Goal: Task Accomplishment & Management: Use online tool/utility

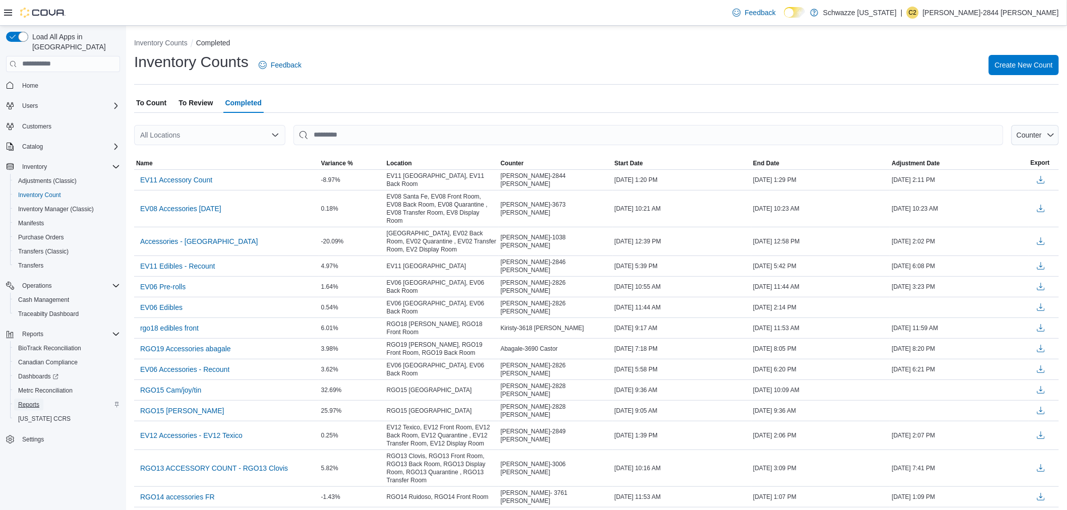
click at [33, 401] on span "Reports" at bounding box center [28, 405] width 21 height 8
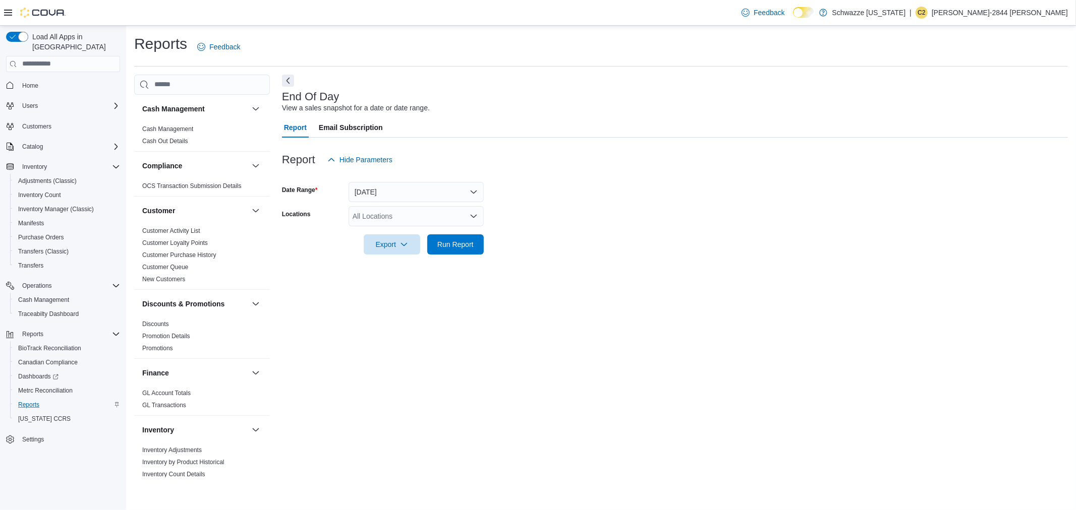
click at [392, 223] on div "All Locations" at bounding box center [416, 216] width 135 height 20
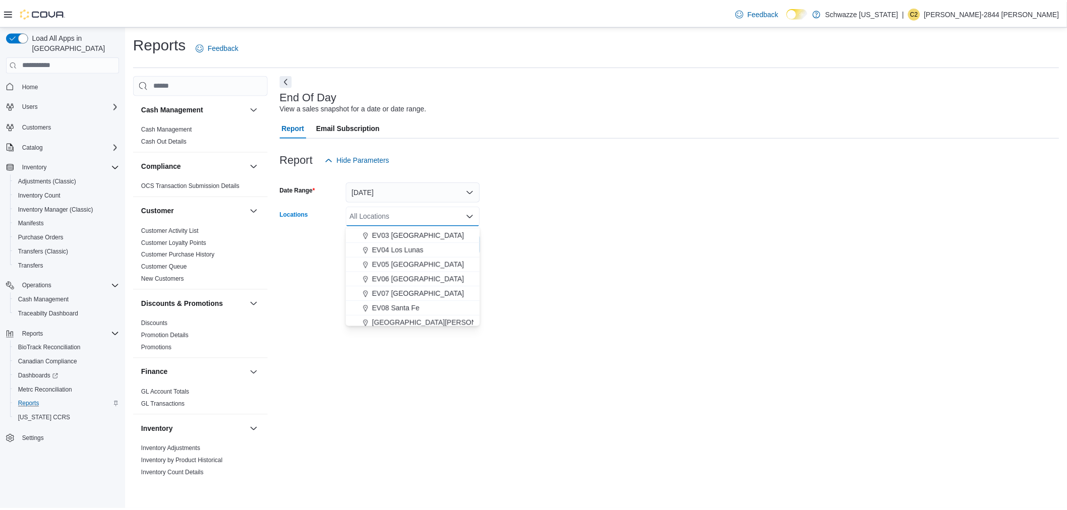
scroll to position [112, 0]
click at [395, 294] on span "EV11 [GEOGRAPHIC_DATA]" at bounding box center [421, 297] width 93 height 10
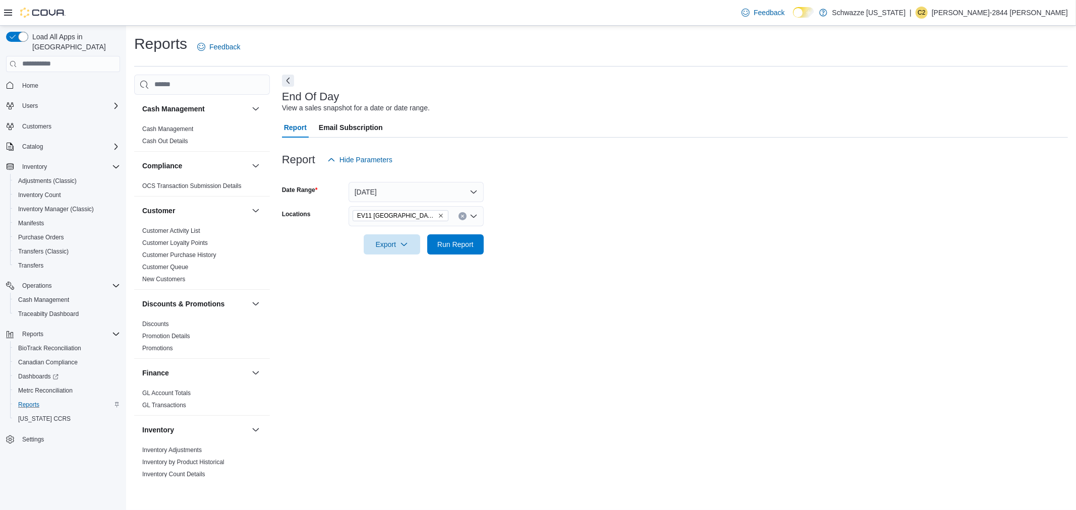
drag, startPoint x: 581, startPoint y: 255, endPoint x: 489, endPoint y: 281, distance: 95.0
click at [578, 259] on div at bounding box center [675, 261] width 786 height 12
click at [458, 250] on span "Run Report" at bounding box center [455, 244] width 44 height 20
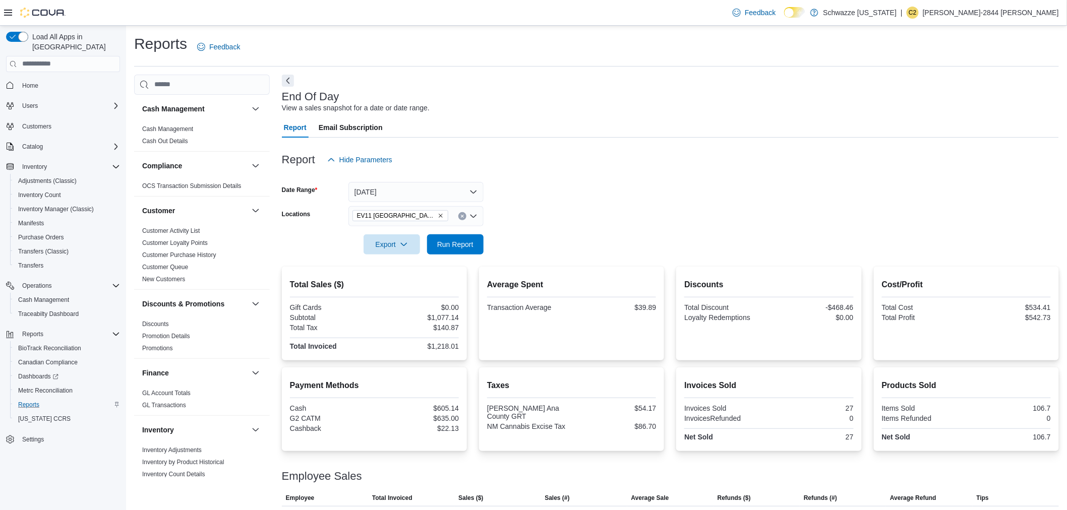
click at [439, 213] on icon "Remove EV11 Las Cruces South Valley from selection in this group" at bounding box center [441, 216] width 6 height 6
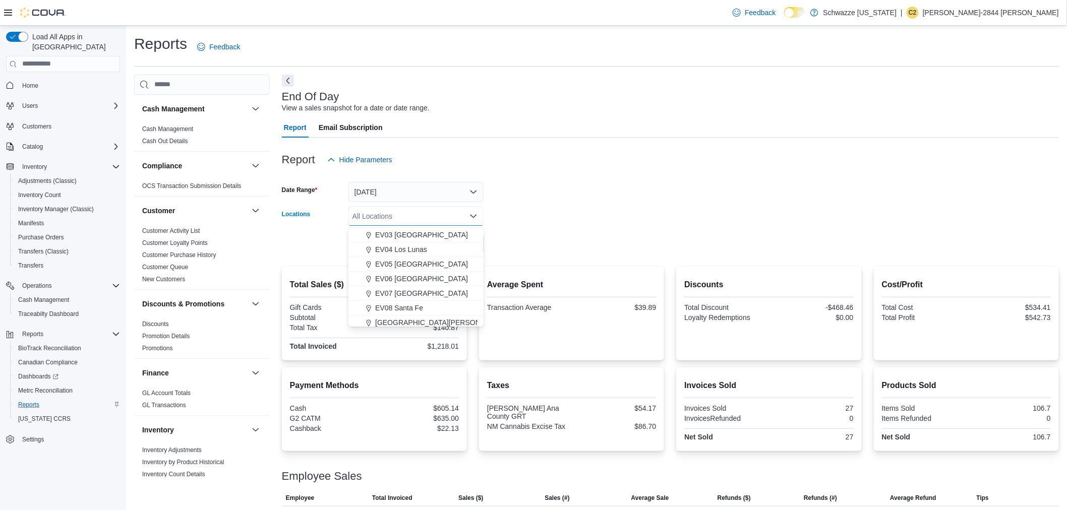
scroll to position [56, 0]
click at [397, 275] on span "EV06 [GEOGRAPHIC_DATA]" at bounding box center [421, 279] width 93 height 10
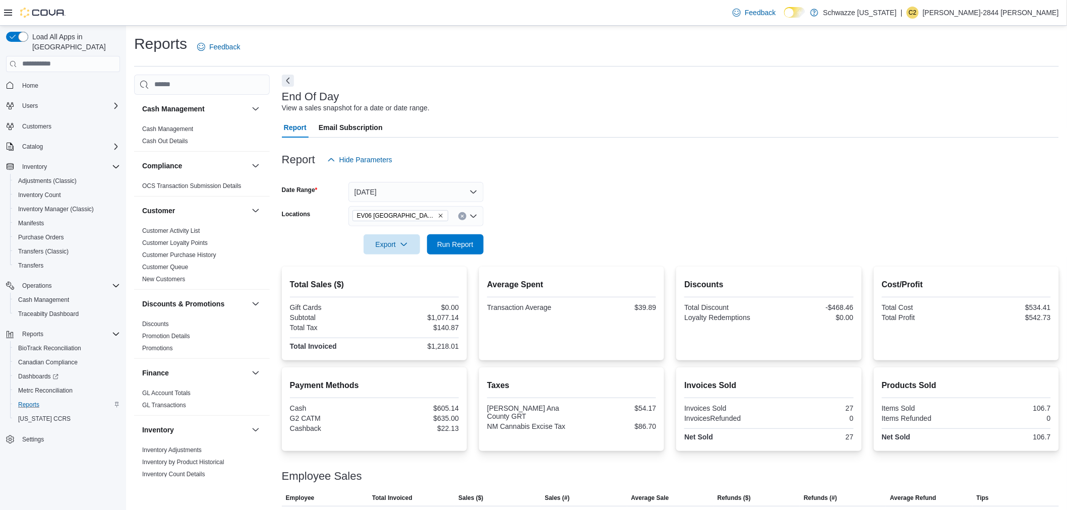
click at [505, 186] on form "Date Range [DATE] Locations EV06 [GEOGRAPHIC_DATA] East Export Run Report" at bounding box center [670, 212] width 777 height 85
click at [476, 251] on span "Run Report" at bounding box center [455, 244] width 44 height 20
click at [438, 213] on icon "Remove EV06 Las Cruces East from selection in this group" at bounding box center [441, 216] width 6 height 6
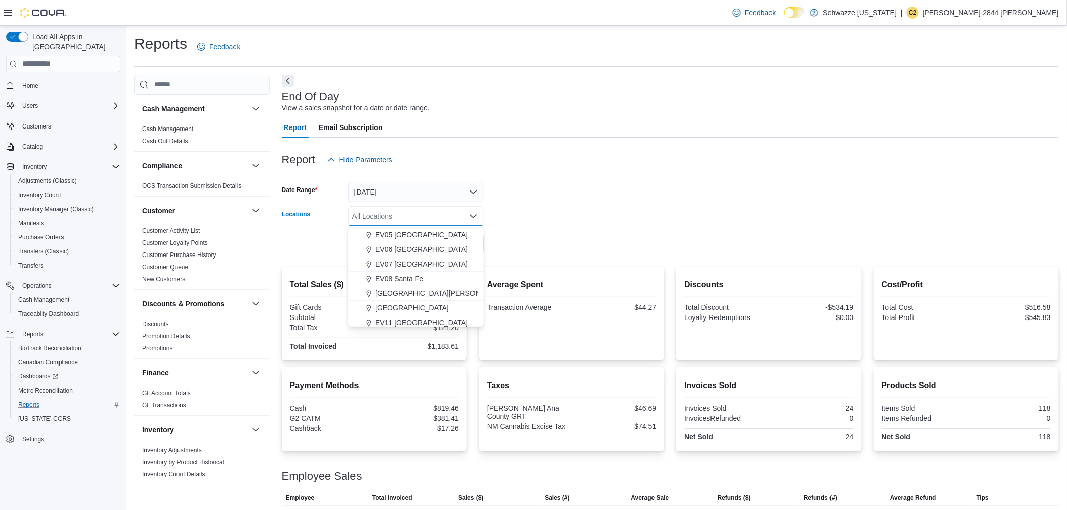
scroll to position [112, 0]
click at [424, 300] on span "EV11 [GEOGRAPHIC_DATA]" at bounding box center [421, 297] width 93 height 10
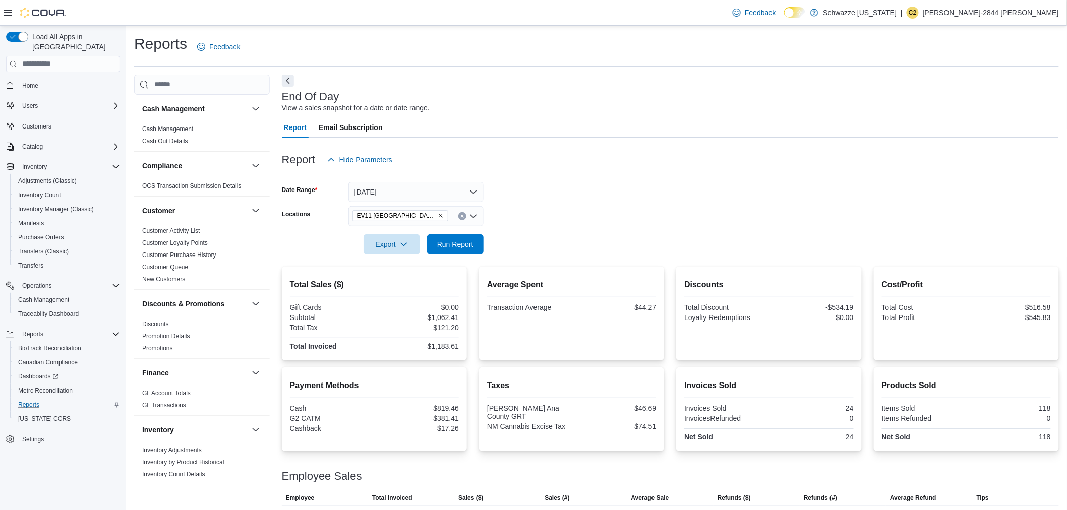
click at [563, 187] on form "Date Range [DATE] Locations [GEOGRAPHIC_DATA] [GEOGRAPHIC_DATA] [GEOGRAPHIC_DAT…" at bounding box center [670, 212] width 777 height 85
